Goal: Task Accomplishment & Management: Manage account settings

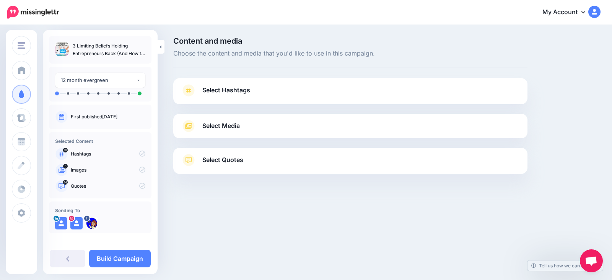
click at [233, 91] on span "Select Hashtags" at bounding box center [226, 90] width 48 height 10
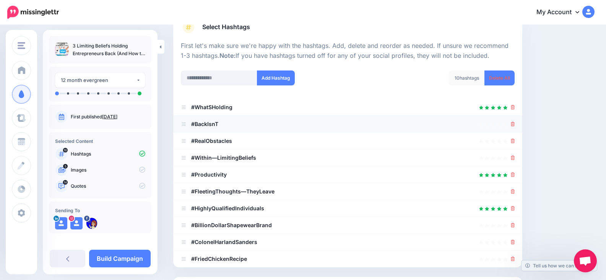
scroll to position [77, 0]
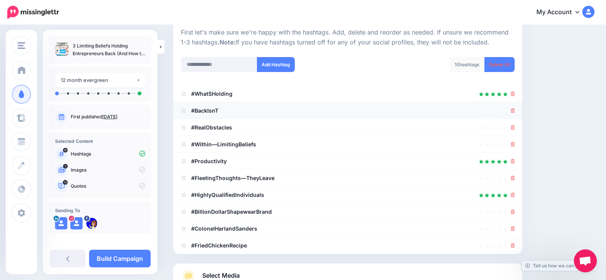
click at [514, 111] on div at bounding box center [348, 110] width 334 height 9
click at [515, 111] on icon at bounding box center [513, 110] width 4 height 5
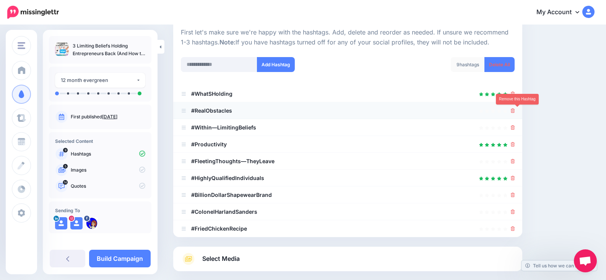
click at [515, 112] on icon at bounding box center [513, 110] width 4 height 5
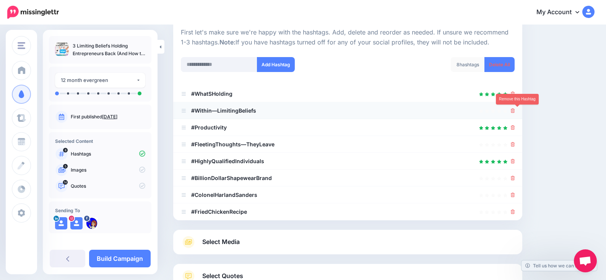
click at [515, 111] on icon at bounding box center [513, 110] width 4 height 5
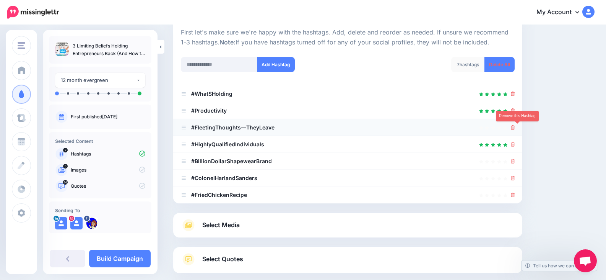
click at [515, 128] on icon at bounding box center [513, 127] width 4 height 5
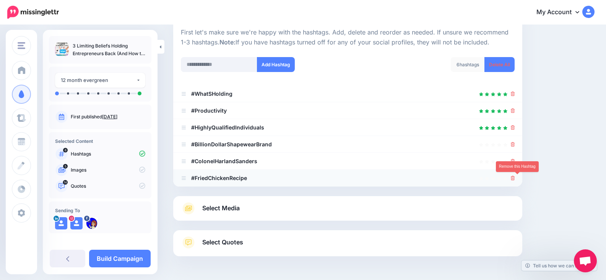
click at [515, 175] on link at bounding box center [513, 177] width 4 height 7
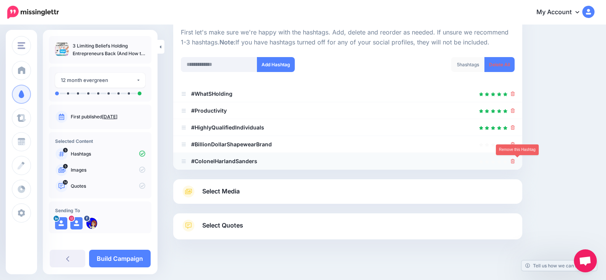
click at [515, 163] on icon at bounding box center [513, 161] width 4 height 5
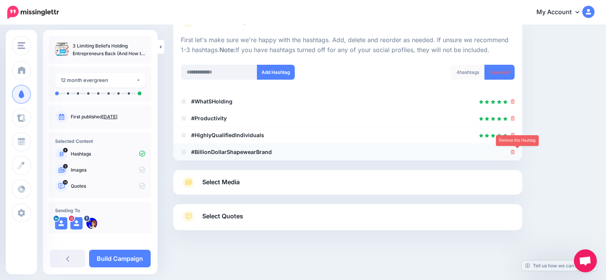
click at [515, 151] on icon at bounding box center [513, 152] width 4 height 5
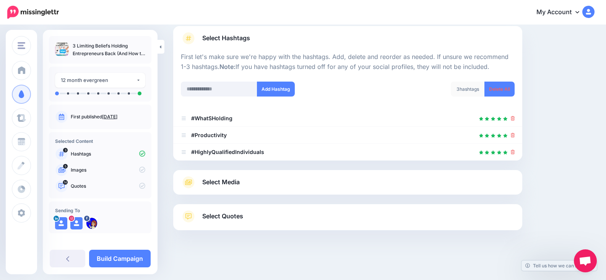
scroll to position [52, 0]
click at [224, 181] on span "Select Media" at bounding box center [220, 182] width 37 height 10
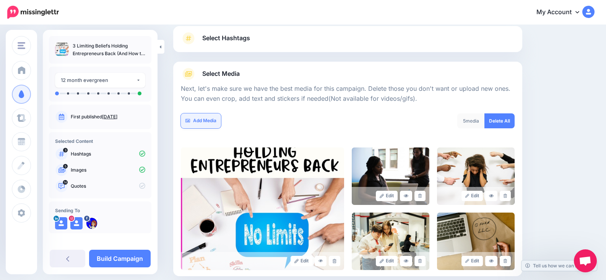
click at [215, 119] on link "Add Media" at bounding box center [201, 120] width 40 height 15
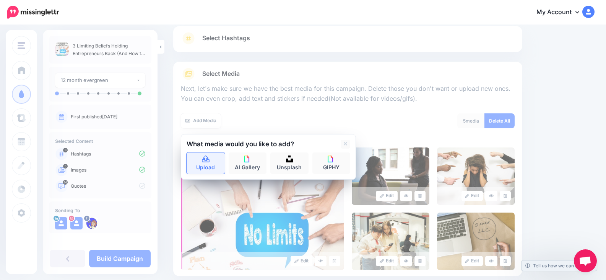
click at [205, 159] on icon at bounding box center [206, 159] width 9 height 7
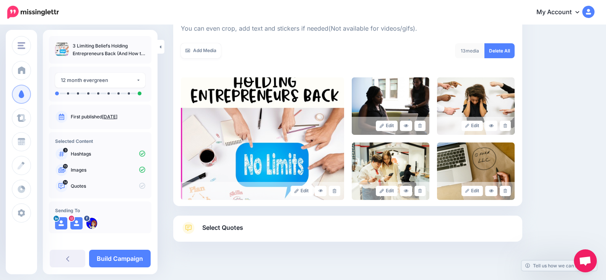
scroll to position [134, 0]
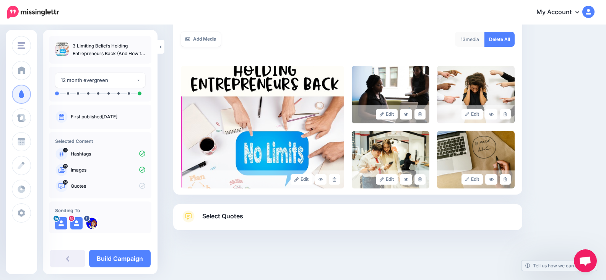
click at [234, 220] on span "Select Quotes" at bounding box center [222, 216] width 41 height 10
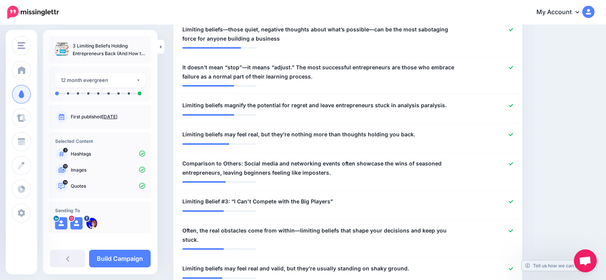
scroll to position [291, 0]
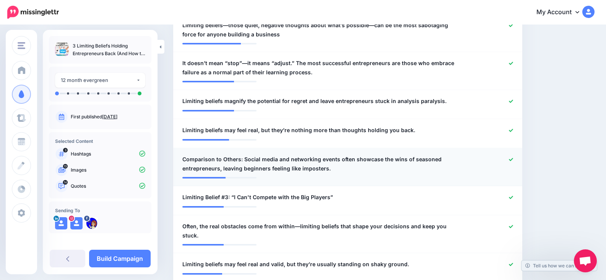
click at [515, 156] on div at bounding box center [490, 164] width 57 height 18
click at [513, 159] on icon at bounding box center [511, 159] width 4 height 4
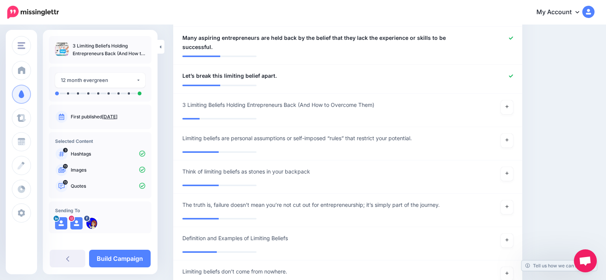
scroll to position [674, 0]
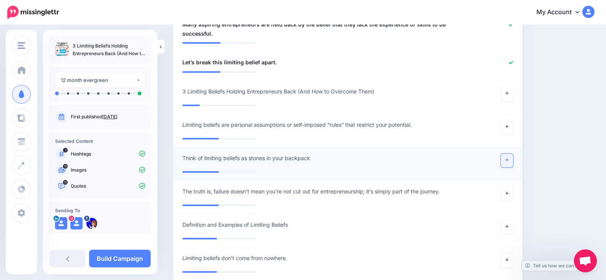
click at [513, 153] on link at bounding box center [507, 160] width 12 height 14
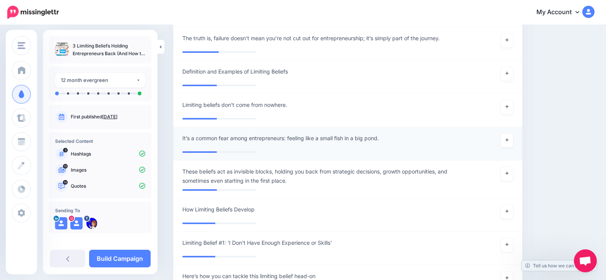
scroll to position [865, 0]
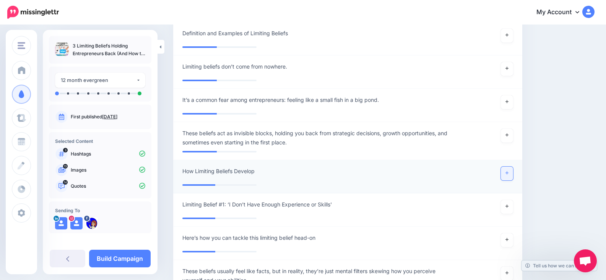
click at [509, 171] on icon at bounding box center [507, 172] width 3 height 3
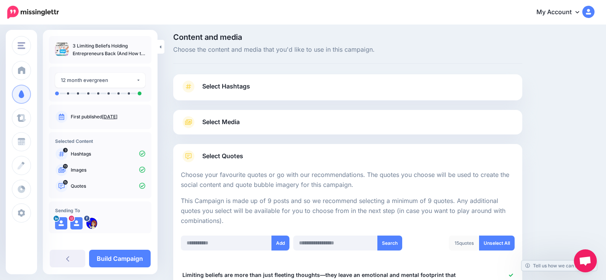
scroll to position [0, 0]
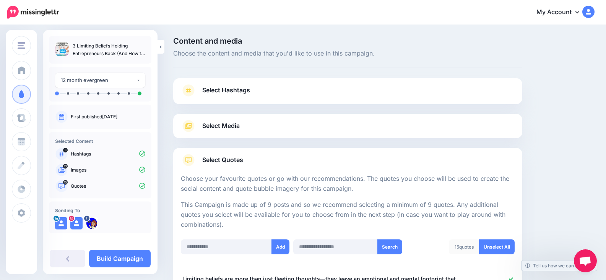
click at [220, 124] on span "Select Media" at bounding box center [220, 126] width 37 height 10
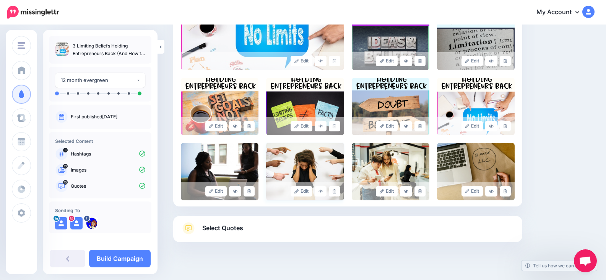
scroll to position [264, 0]
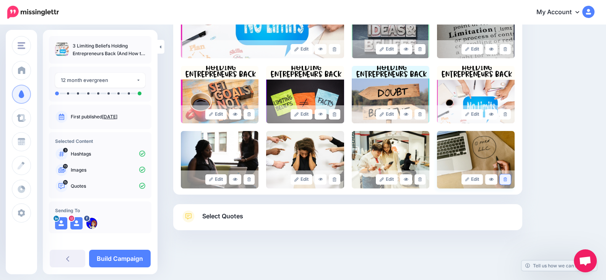
click at [511, 176] on link at bounding box center [505, 179] width 11 height 10
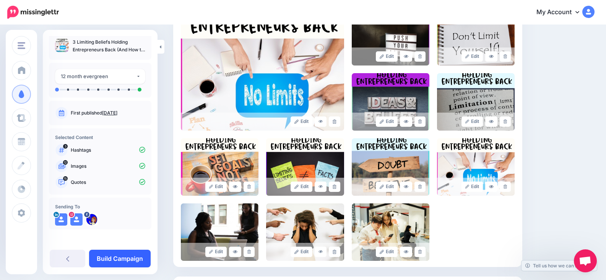
scroll to position [5, 0]
click at [130, 258] on link "Build Campaign" at bounding box center [120, 258] width 62 height 18
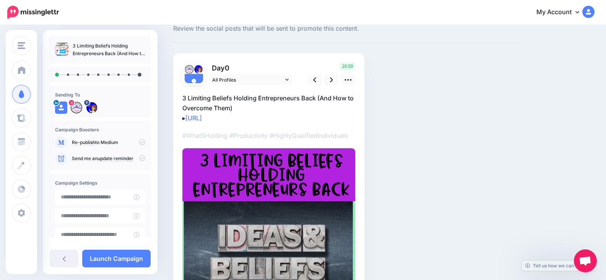
scroll to position [38, 0]
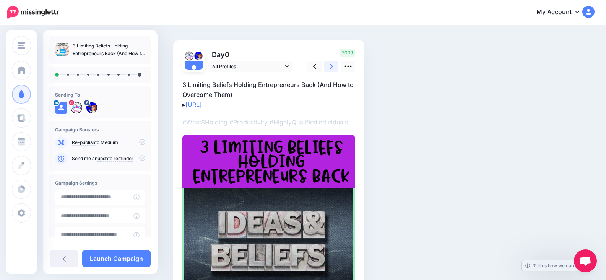
click at [333, 67] on icon at bounding box center [331, 66] width 3 height 8
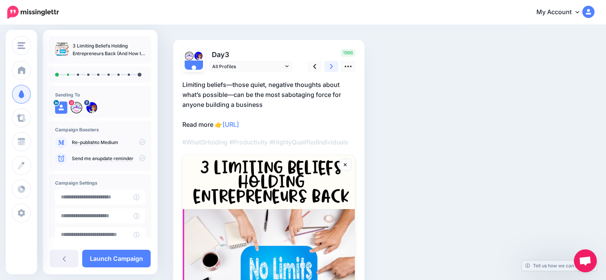
click at [334, 67] on link at bounding box center [331, 66] width 15 height 11
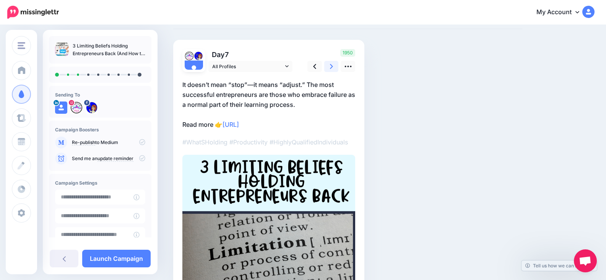
click at [332, 64] on icon at bounding box center [331, 66] width 3 height 8
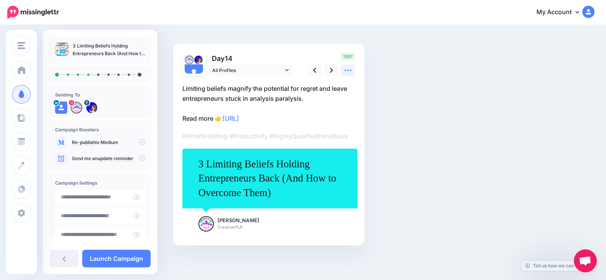
click at [347, 70] on icon at bounding box center [348, 70] width 8 height 8
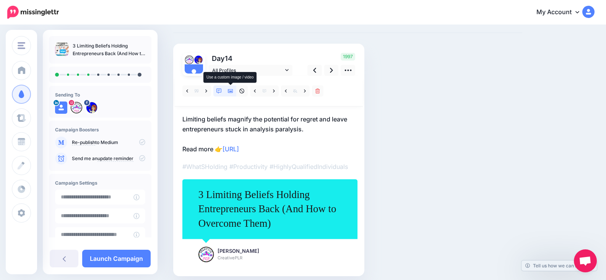
click at [231, 89] on icon at bounding box center [230, 91] width 5 height 4
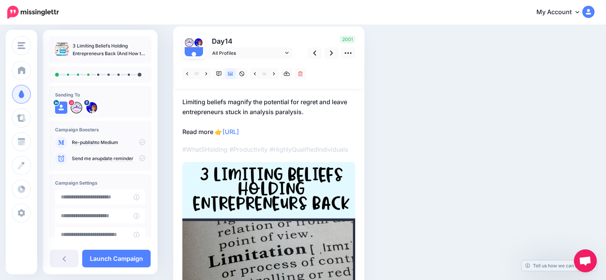
scroll to position [38, 0]
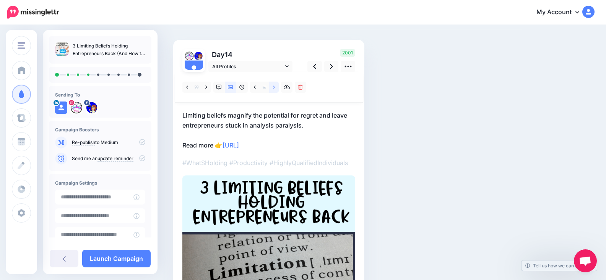
click at [272, 85] on link at bounding box center [274, 86] width 10 height 11
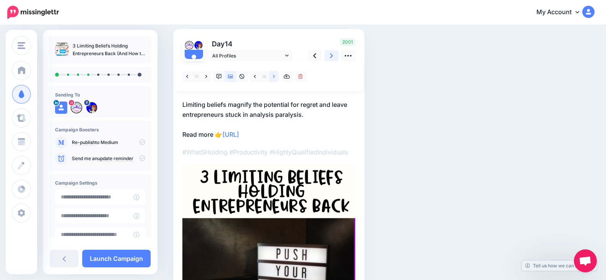
scroll to position [36, 0]
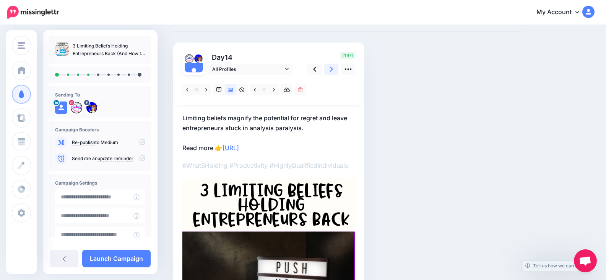
click at [333, 68] on link at bounding box center [331, 69] width 15 height 11
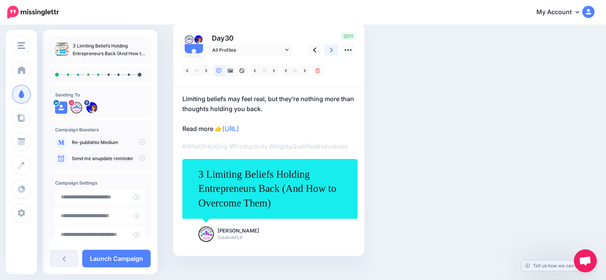
scroll to position [65, 0]
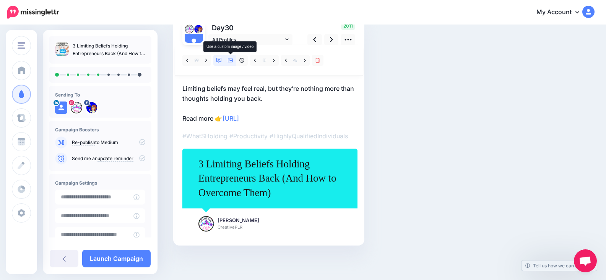
click at [231, 60] on icon at bounding box center [230, 61] width 5 height 4
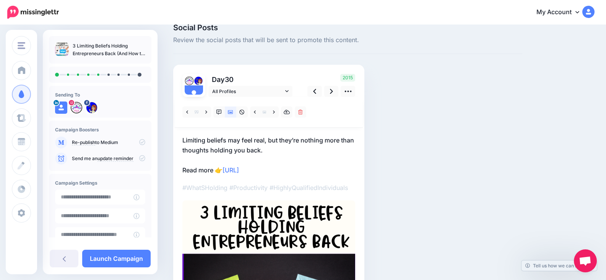
scroll to position [0, 0]
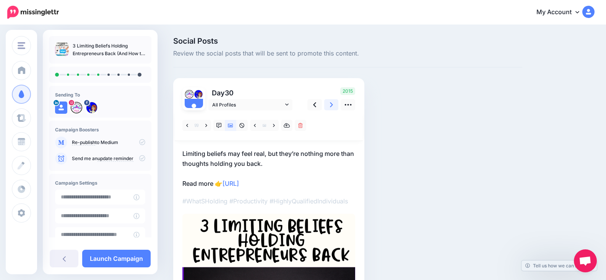
click at [329, 104] on link at bounding box center [331, 104] width 15 height 11
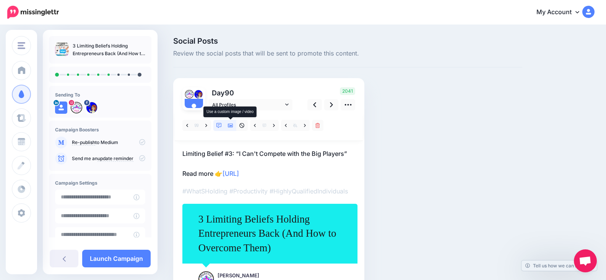
click at [234, 127] on link at bounding box center [230, 125] width 11 height 11
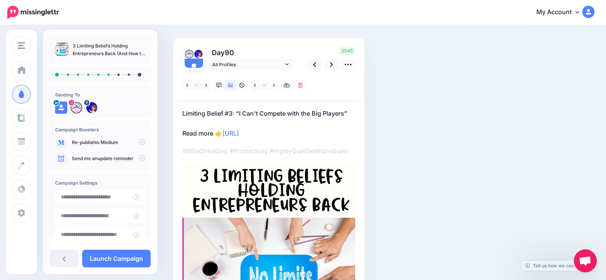
scroll to position [38, 0]
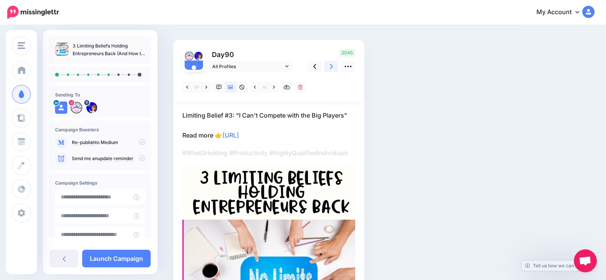
click at [334, 70] on link at bounding box center [331, 66] width 15 height 11
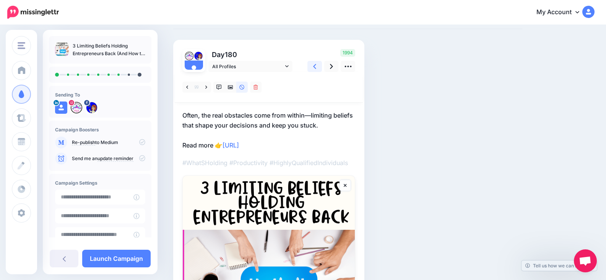
click at [315, 67] on icon at bounding box center [314, 66] width 3 height 5
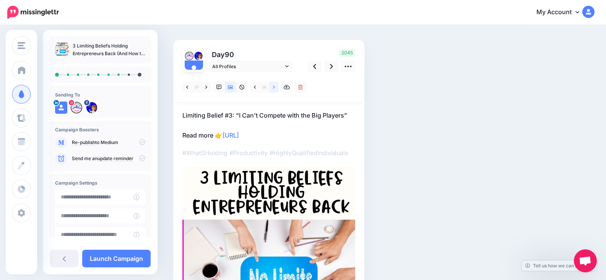
click at [270, 86] on link at bounding box center [274, 86] width 10 height 11
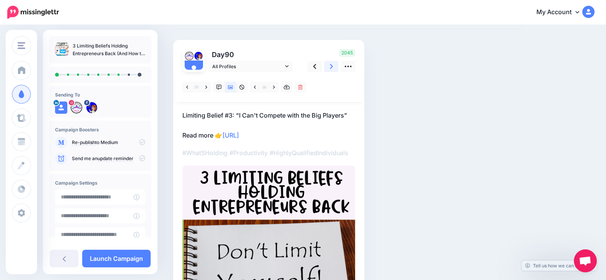
click at [329, 67] on link at bounding box center [331, 66] width 15 height 11
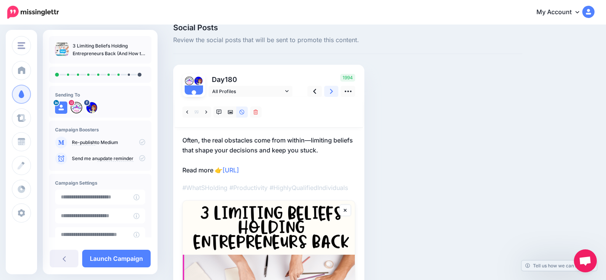
scroll to position [0, 0]
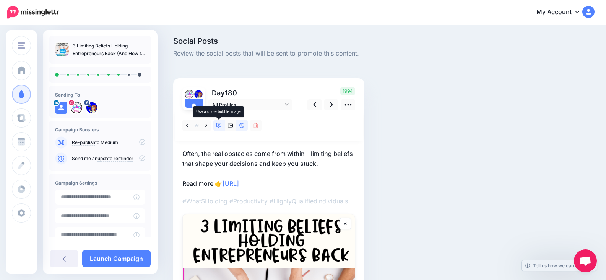
click at [219, 124] on icon at bounding box center [219, 125] width 5 height 5
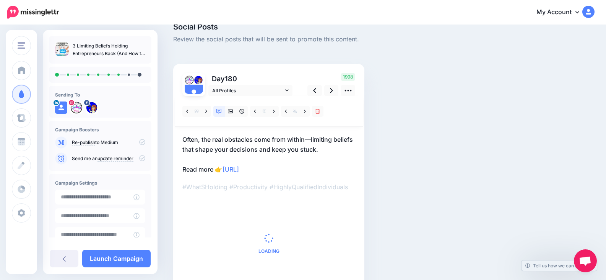
scroll to position [38, 0]
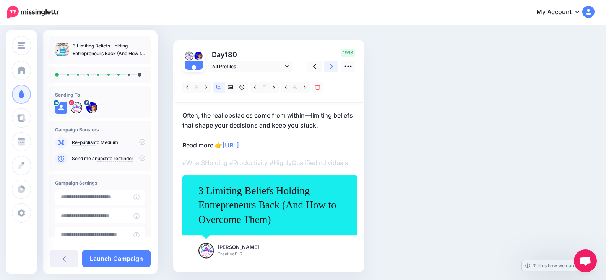
click at [330, 66] on icon at bounding box center [331, 66] width 3 height 8
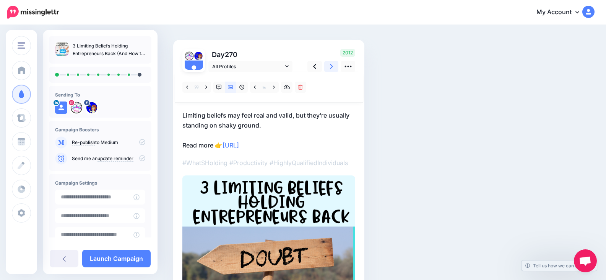
click at [332, 67] on icon at bounding box center [331, 66] width 3 height 5
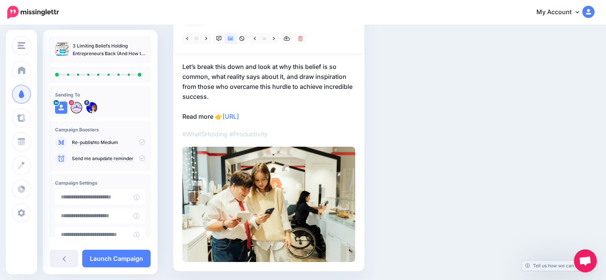
scroll to position [74, 0]
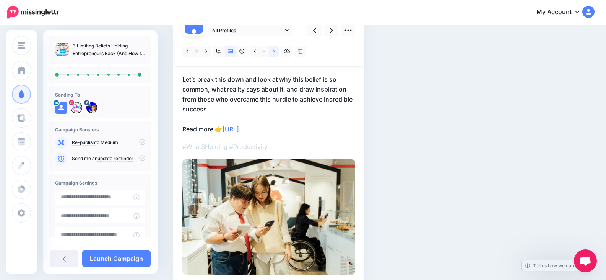
click at [271, 52] on link at bounding box center [274, 51] width 10 height 11
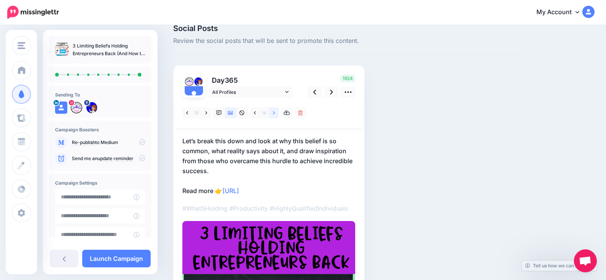
scroll to position [0, 0]
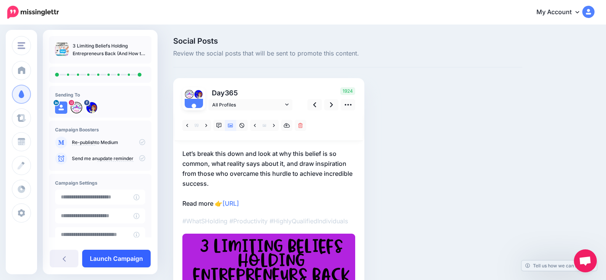
click at [132, 256] on link "Launch Campaign" at bounding box center [116, 258] width 68 height 18
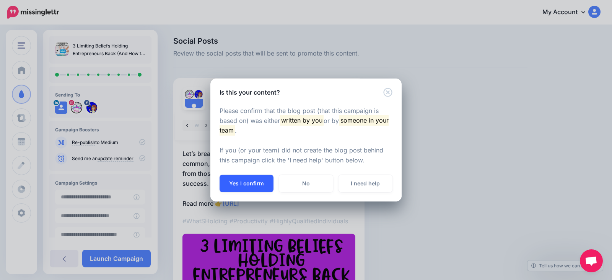
click at [254, 186] on button "Yes I confirm" at bounding box center [247, 183] width 54 height 18
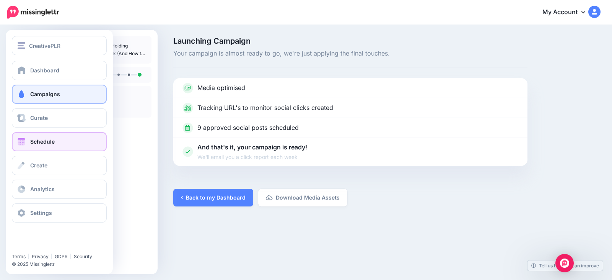
click at [31, 139] on span "Schedule" at bounding box center [42, 141] width 24 height 7
click at [30, 138] on span "Schedule" at bounding box center [42, 141] width 24 height 7
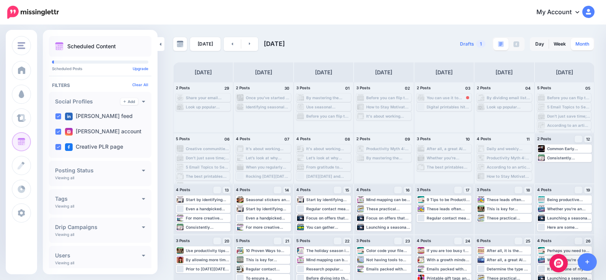
click at [590, 42] on link "Month" at bounding box center [582, 44] width 23 height 12
click at [246, 47] on link at bounding box center [249, 44] width 17 height 14
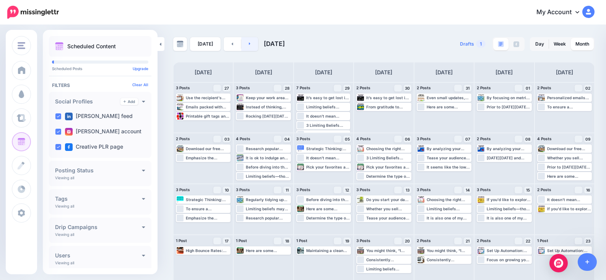
click at [246, 42] on link at bounding box center [249, 44] width 17 height 14
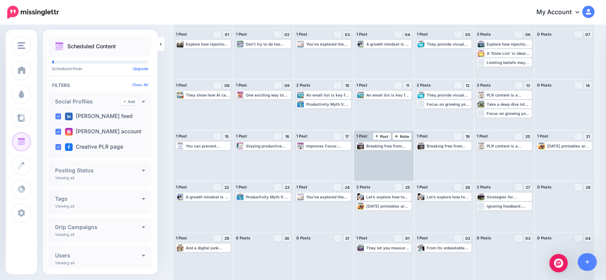
scroll to position [57, 0]
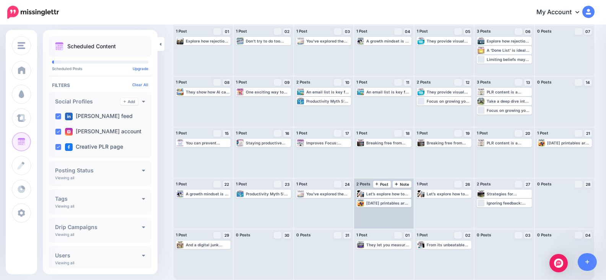
click at [395, 202] on div "Halloween printables are a simple, profitable way to grow your income and spark…" at bounding box center [389, 202] width 44 height 5
click at [396, 211] on img at bounding box center [394, 212] width 4 height 4
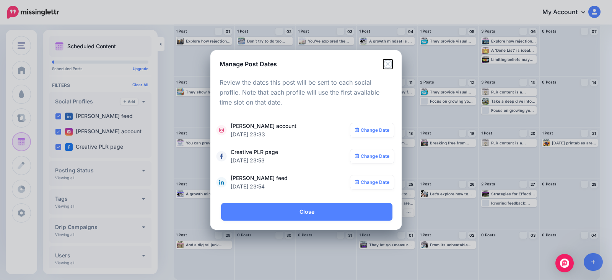
click at [386, 64] on icon "Close" at bounding box center [387, 63] width 9 height 9
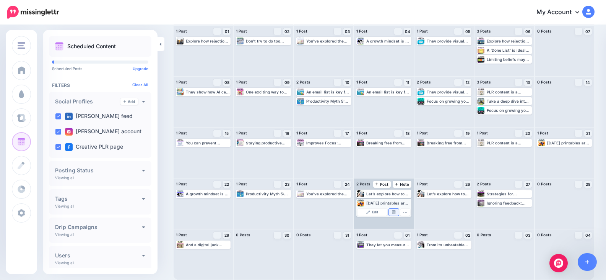
click at [396, 212] on img at bounding box center [394, 212] width 4 height 4
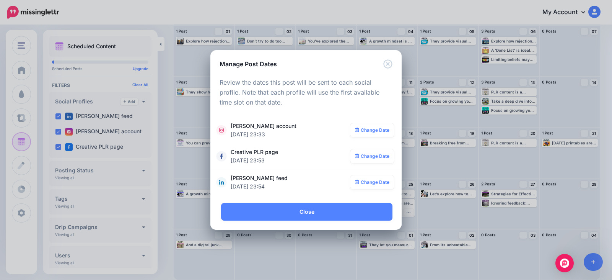
click at [407, 210] on div "**********" at bounding box center [306, 140] width 612 height 280
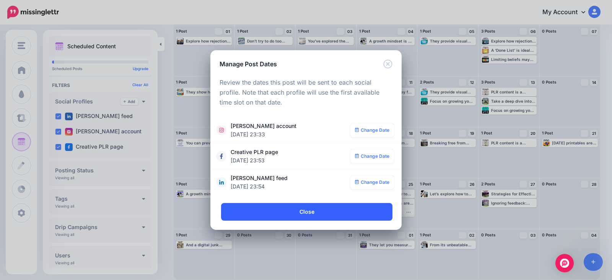
click at [390, 213] on link "Close" at bounding box center [306, 212] width 171 height 18
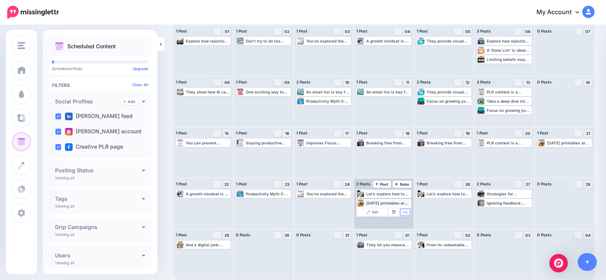
click at [408, 211] on icon "button" at bounding box center [405, 212] width 5 height 5
click at [394, 231] on link "Delete Post" at bounding box center [389, 233] width 40 height 8
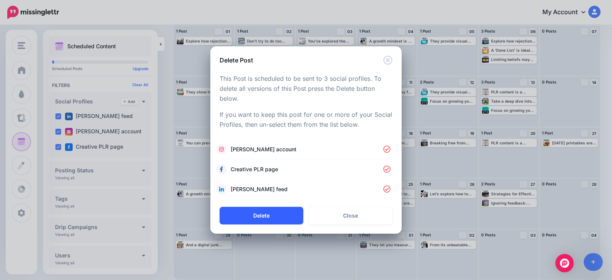
click at [277, 213] on button "Delete" at bounding box center [262, 216] width 84 height 18
click at [578, 144] on div "Delete Post Loading This Post is scheduled to be sent to 3 social profiles. To …" at bounding box center [306, 140] width 612 height 280
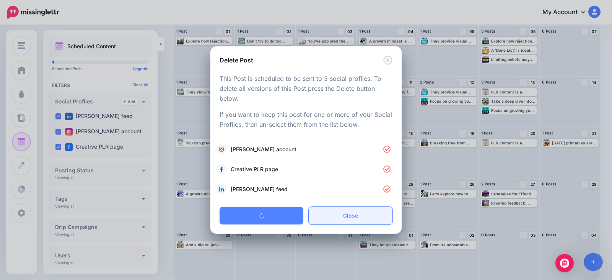
click at [352, 217] on link "Close" at bounding box center [351, 216] width 84 height 18
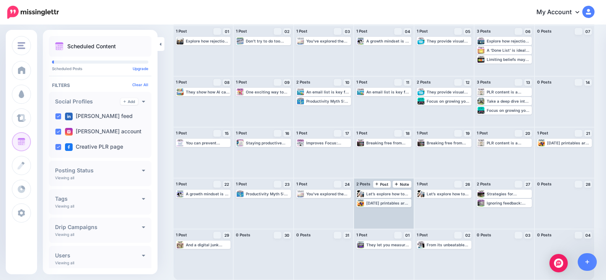
click at [411, 204] on div "Halloween printables are a simple, profitable way to grow your income and spark…" at bounding box center [389, 202] width 44 height 5
click at [408, 211] on icon "button" at bounding box center [405, 212] width 5 height 5
click at [399, 231] on link "Delete Post" at bounding box center [389, 233] width 40 height 8
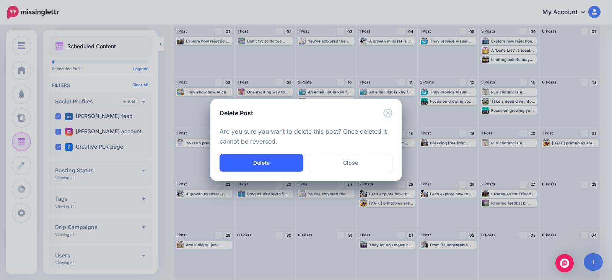
click at [280, 163] on button "Delete" at bounding box center [262, 163] width 84 height 18
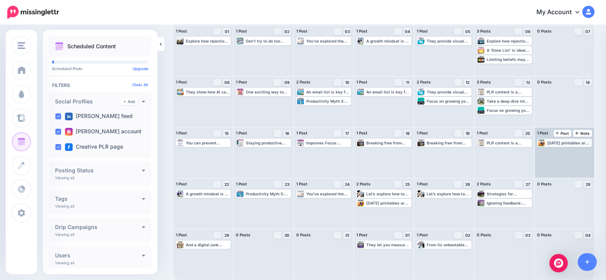
click at [590, 142] on div "Halloween printables are a simple, profitable way to grow your income and spark…" at bounding box center [570, 142] width 44 height 5
click at [588, 151] on icon "button" at bounding box center [586, 152] width 5 height 5
click at [575, 174] on div "Halloween printables are a simple, profitable way to grow your income and spark…" at bounding box center [564, 152] width 59 height 50
click at [591, 150] on button "button" at bounding box center [586, 151] width 10 height 7
click at [588, 151] on icon "button" at bounding box center [586, 152] width 5 height 5
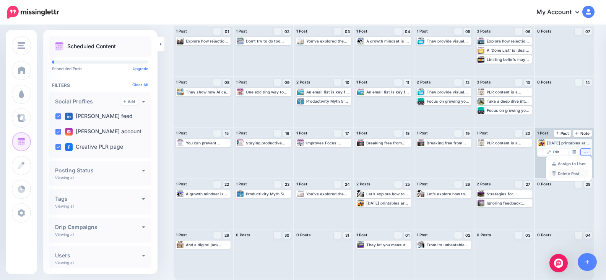
click at [583, 172] on link "Delete Post" at bounding box center [569, 173] width 40 height 8
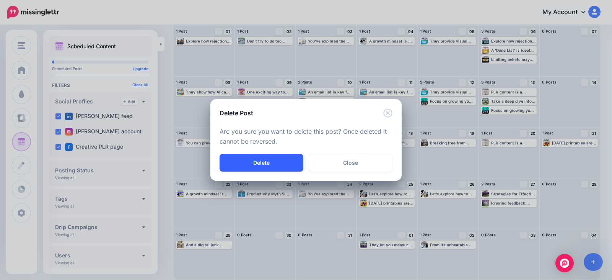
click at [276, 159] on button "Delete" at bounding box center [262, 163] width 84 height 18
click at [270, 162] on button "Delete" at bounding box center [262, 163] width 84 height 18
click at [262, 163] on button "Delete" at bounding box center [262, 163] width 84 height 18
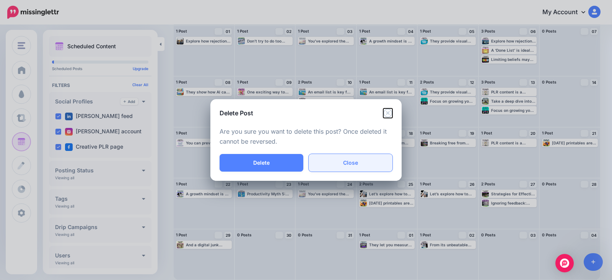
drag, startPoint x: 386, startPoint y: 113, endPoint x: 357, endPoint y: 159, distance: 54.3
click at [360, 154] on div "Delete Post Loading Are you sure you want to delete this post? Once deleted it …" at bounding box center [305, 140] width 191 height 82
click at [357, 163] on link "Close" at bounding box center [351, 163] width 84 height 18
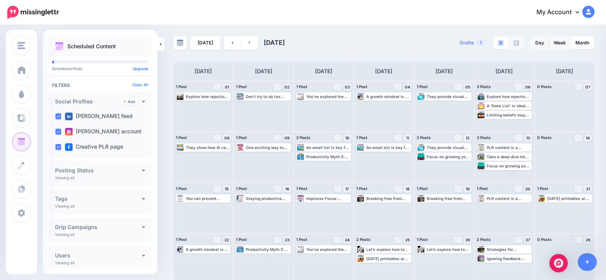
scroll to position [0, 0]
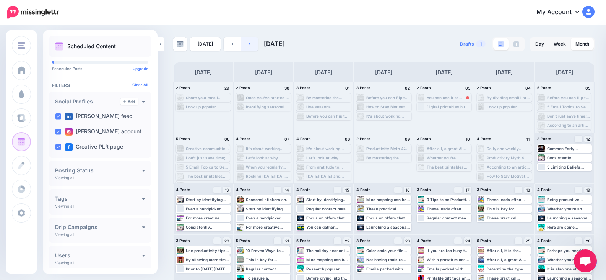
click at [250, 44] on link at bounding box center [249, 44] width 17 height 14
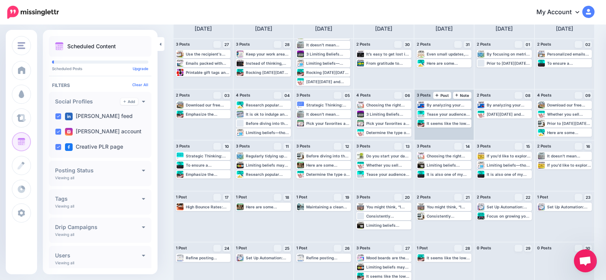
scroll to position [57, 0]
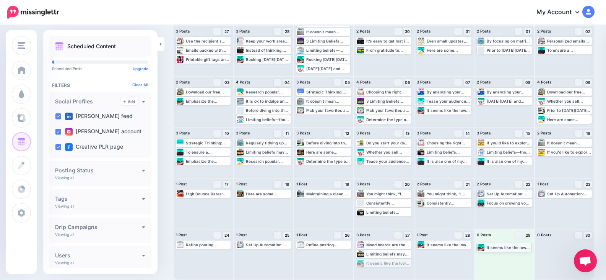
drag, startPoint x: 381, startPoint y: 264, endPoint x: 499, endPoint y: 248, distance: 118.6
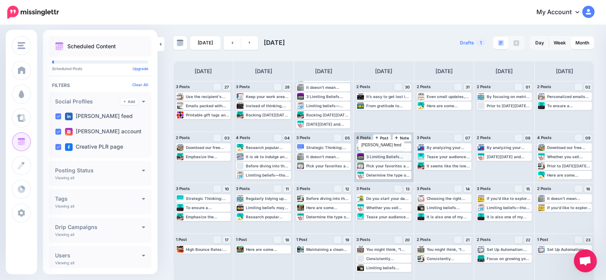
scroll to position [0, 0]
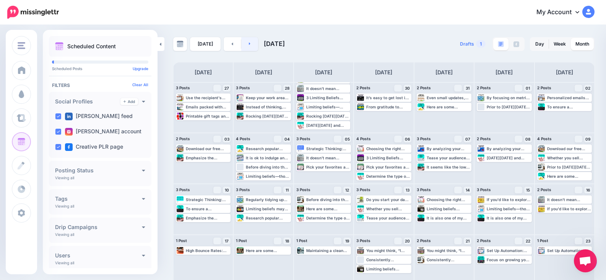
click at [251, 46] on link at bounding box center [249, 44] width 17 height 14
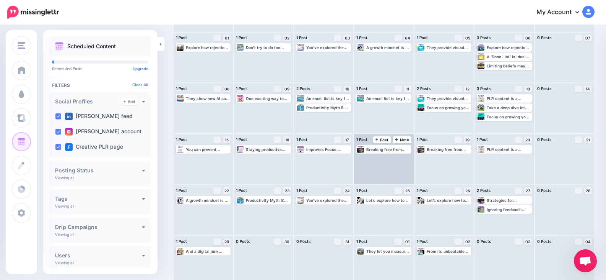
scroll to position [57, 0]
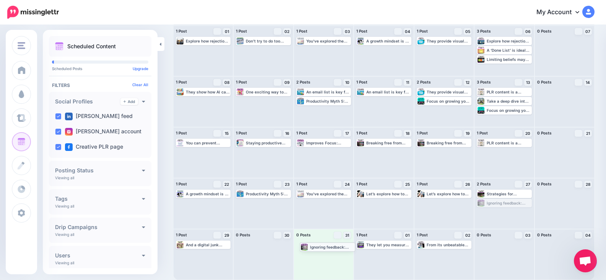
drag, startPoint x: 507, startPoint y: 203, endPoint x: 325, endPoint y: 246, distance: 186.5
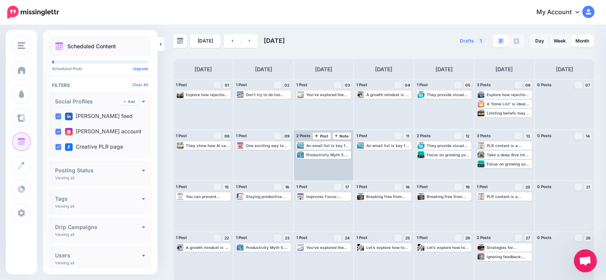
scroll to position [0, 0]
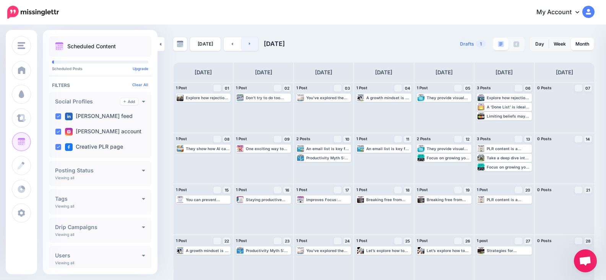
click at [249, 44] on link at bounding box center [249, 44] width 17 height 14
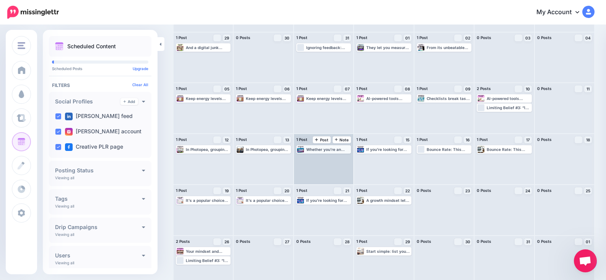
scroll to position [57, 0]
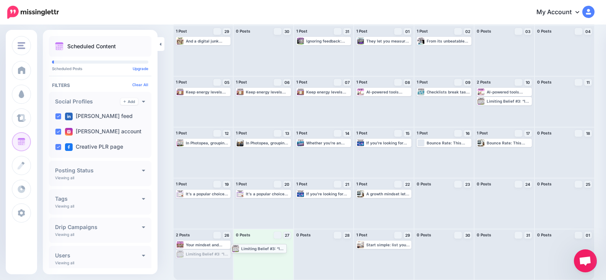
drag, startPoint x: 218, startPoint y: 252, endPoint x: 273, endPoint y: 246, distance: 55.4
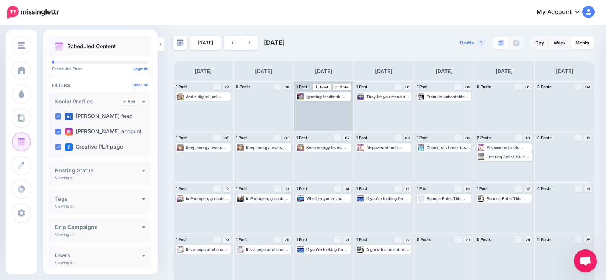
scroll to position [0, 0]
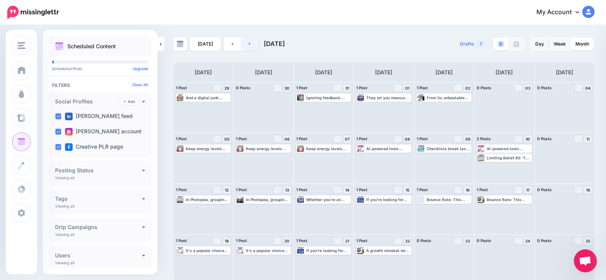
click at [249, 43] on icon at bounding box center [250, 43] width 2 height 3
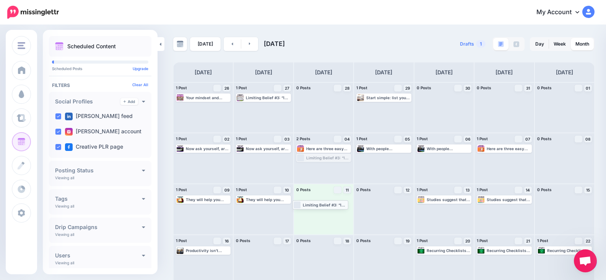
drag, startPoint x: 334, startPoint y: 157, endPoint x: 328, endPoint y: 204, distance: 47.0
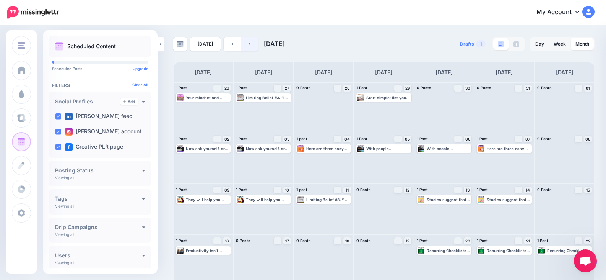
click at [249, 45] on icon at bounding box center [250, 43] width 2 height 3
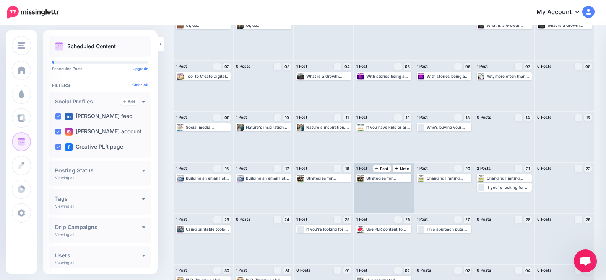
scroll to position [77, 0]
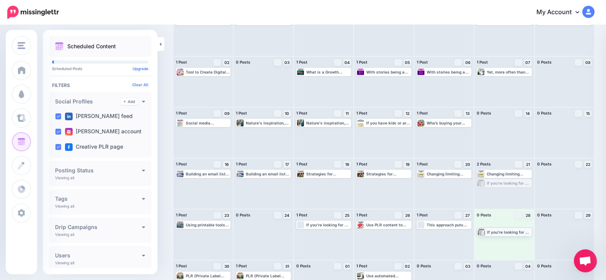
drag, startPoint x: 501, startPoint y: 184, endPoint x: 497, endPoint y: 232, distance: 48.8
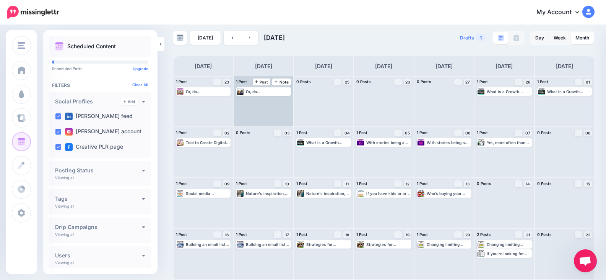
scroll to position [0, 0]
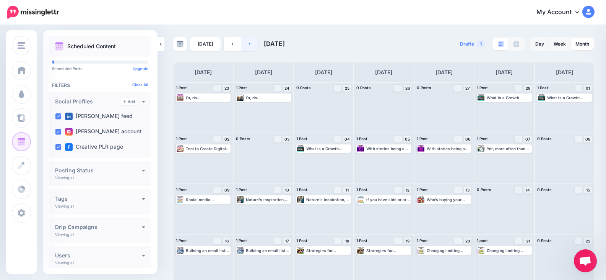
click at [249, 44] on icon at bounding box center [250, 43] width 2 height 5
